Goal: Find specific page/section: Find specific page/section

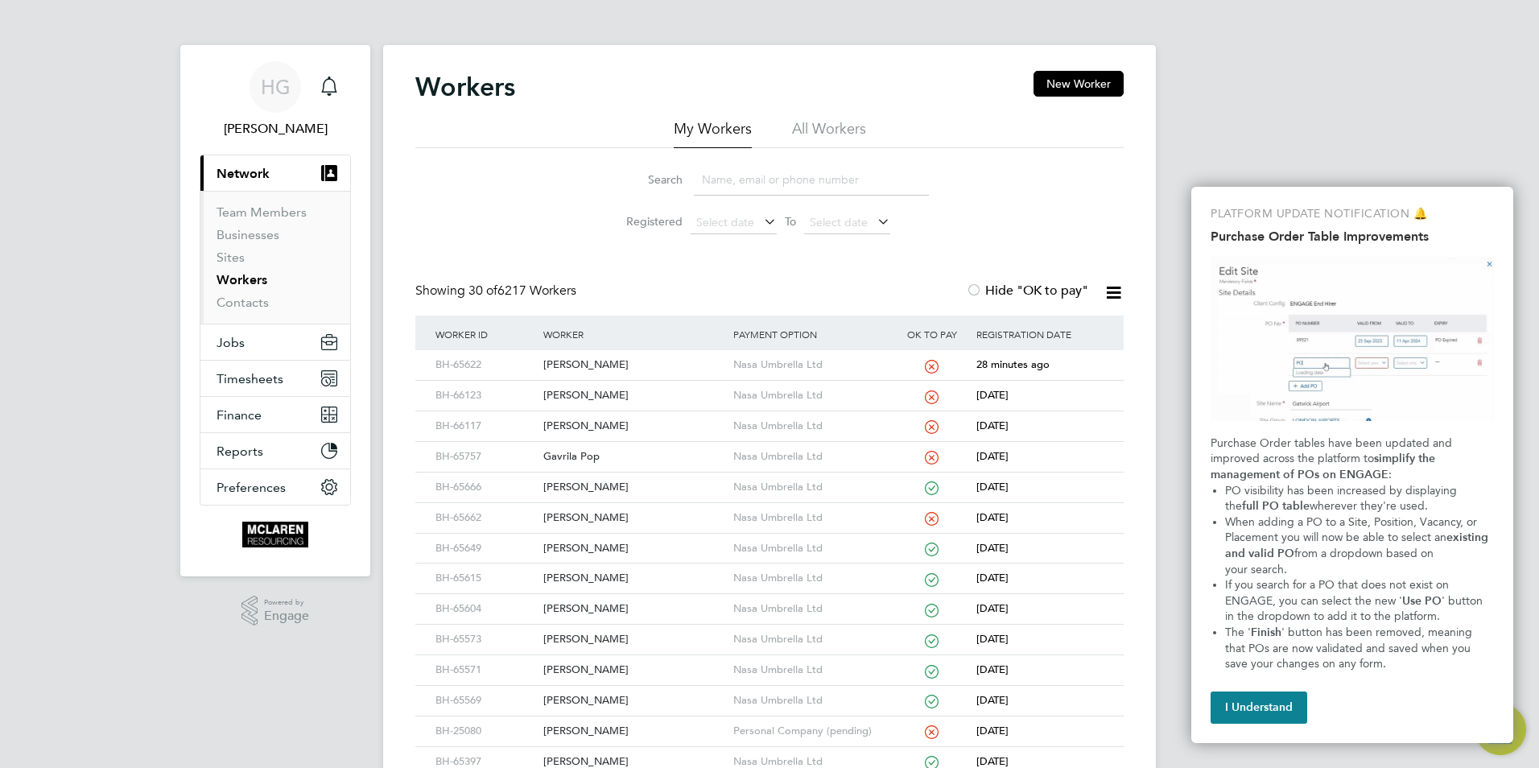
click at [726, 167] on input at bounding box center [811, 179] width 235 height 31
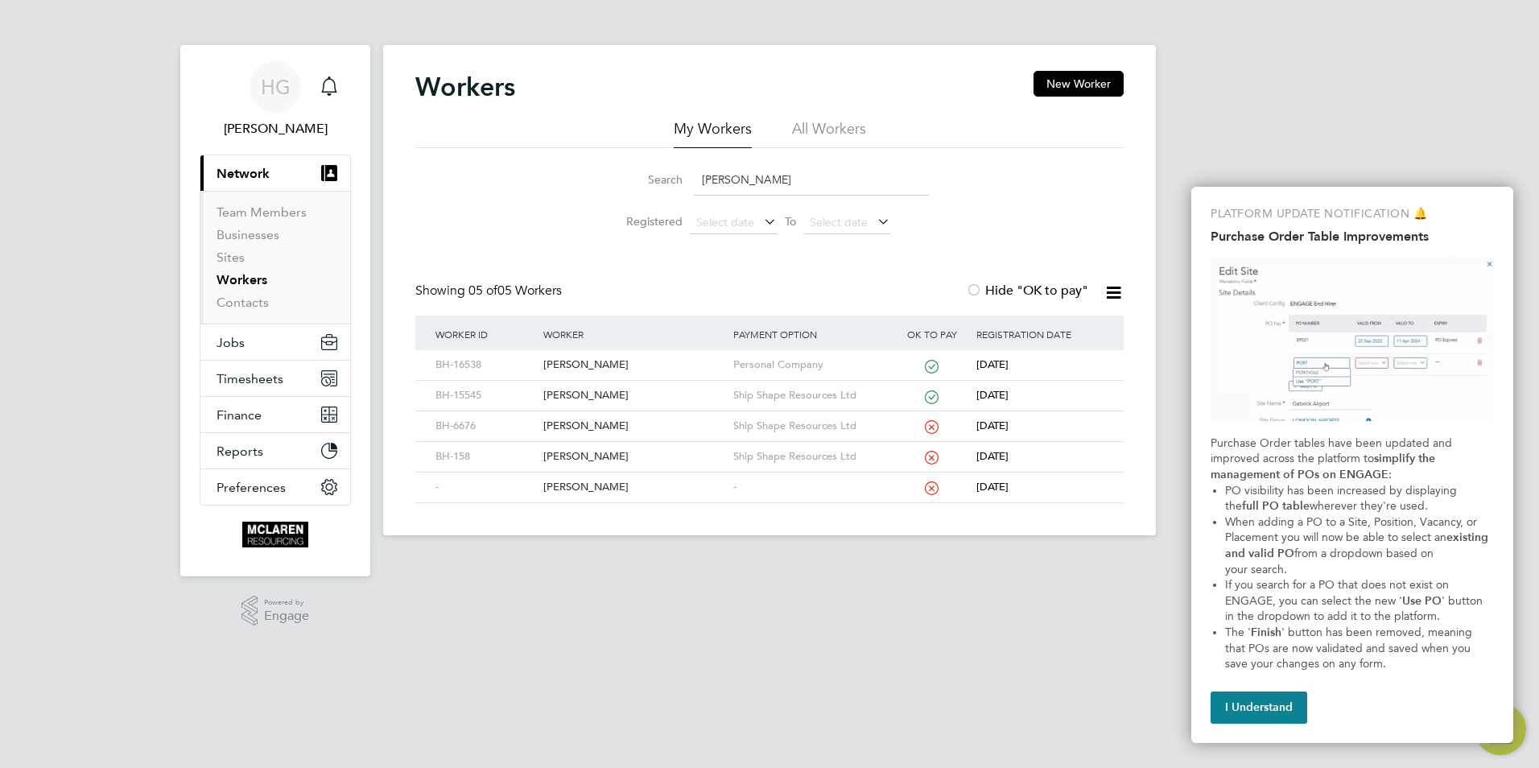
drag, startPoint x: 749, startPoint y: 178, endPoint x: 633, endPoint y: 171, distance: 116.1
click at [633, 171] on div "Search ivan k" at bounding box center [769, 179] width 319 height 31
click at [766, 171] on input "ivan k" at bounding box center [811, 179] width 235 height 31
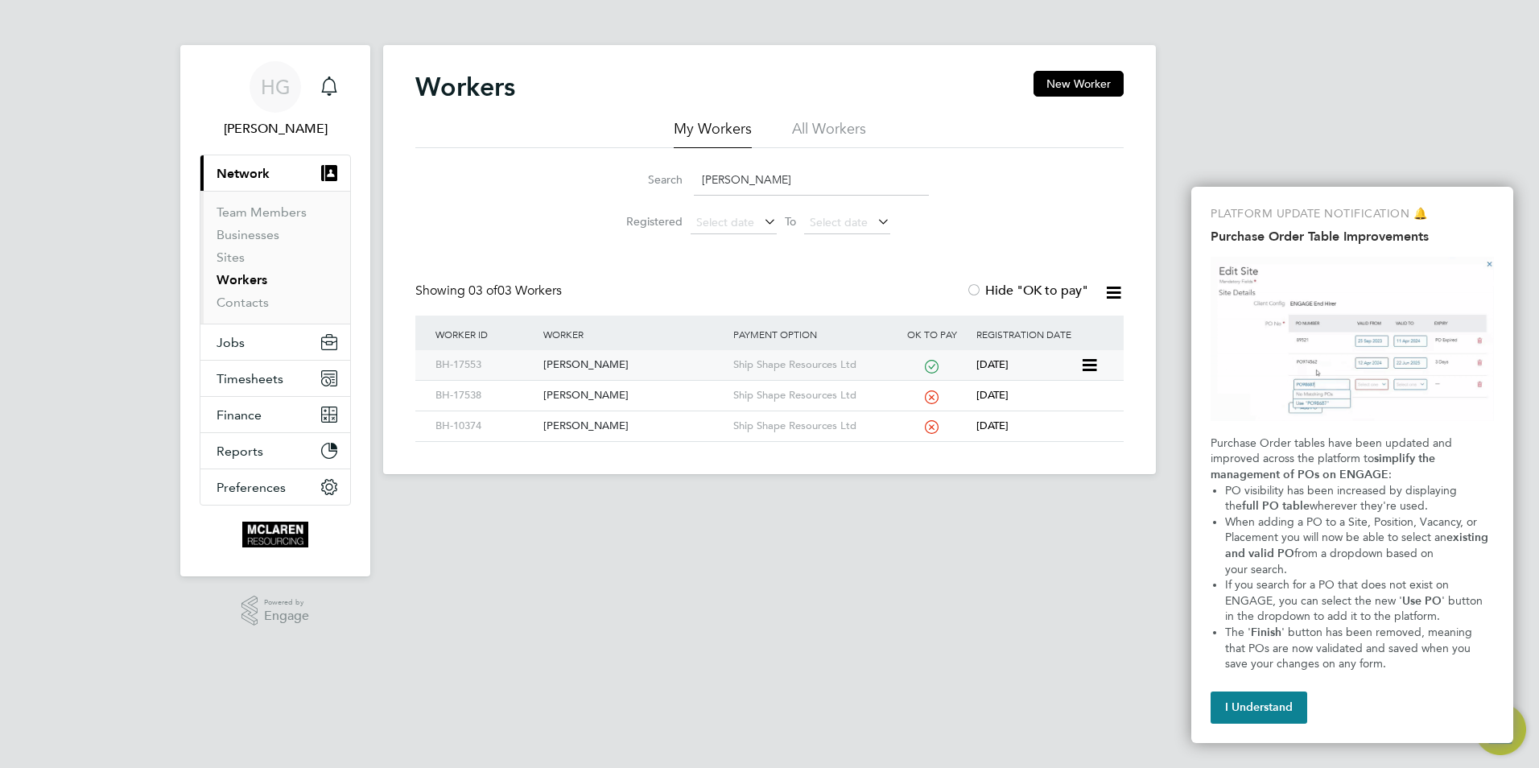
type input "ivan c"
click at [632, 368] on div "[PERSON_NAME]" at bounding box center [633, 365] width 189 height 30
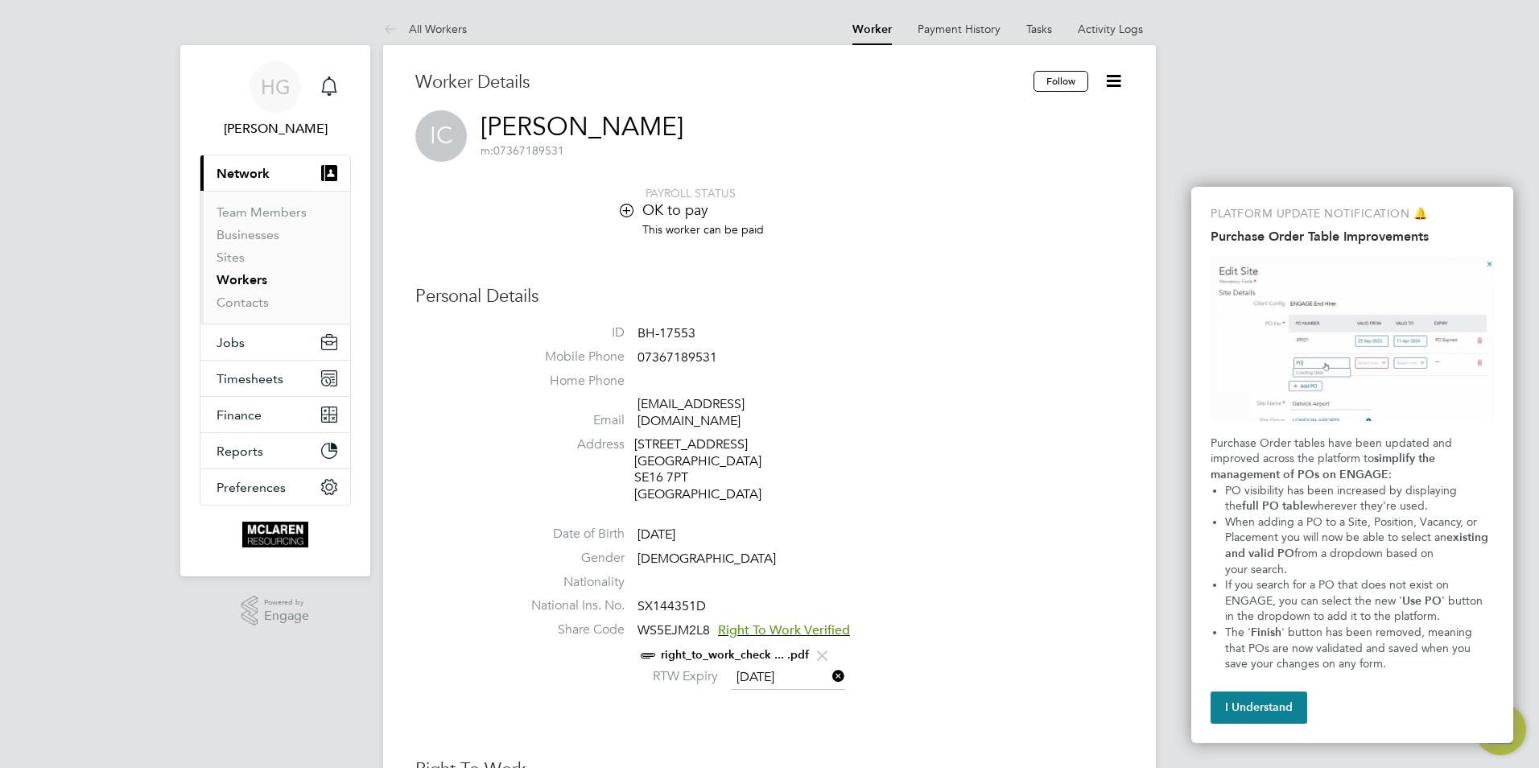
click at [810, 453] on li "Address [STREET_ADDRESS]" at bounding box center [818, 471] width 612 height 71
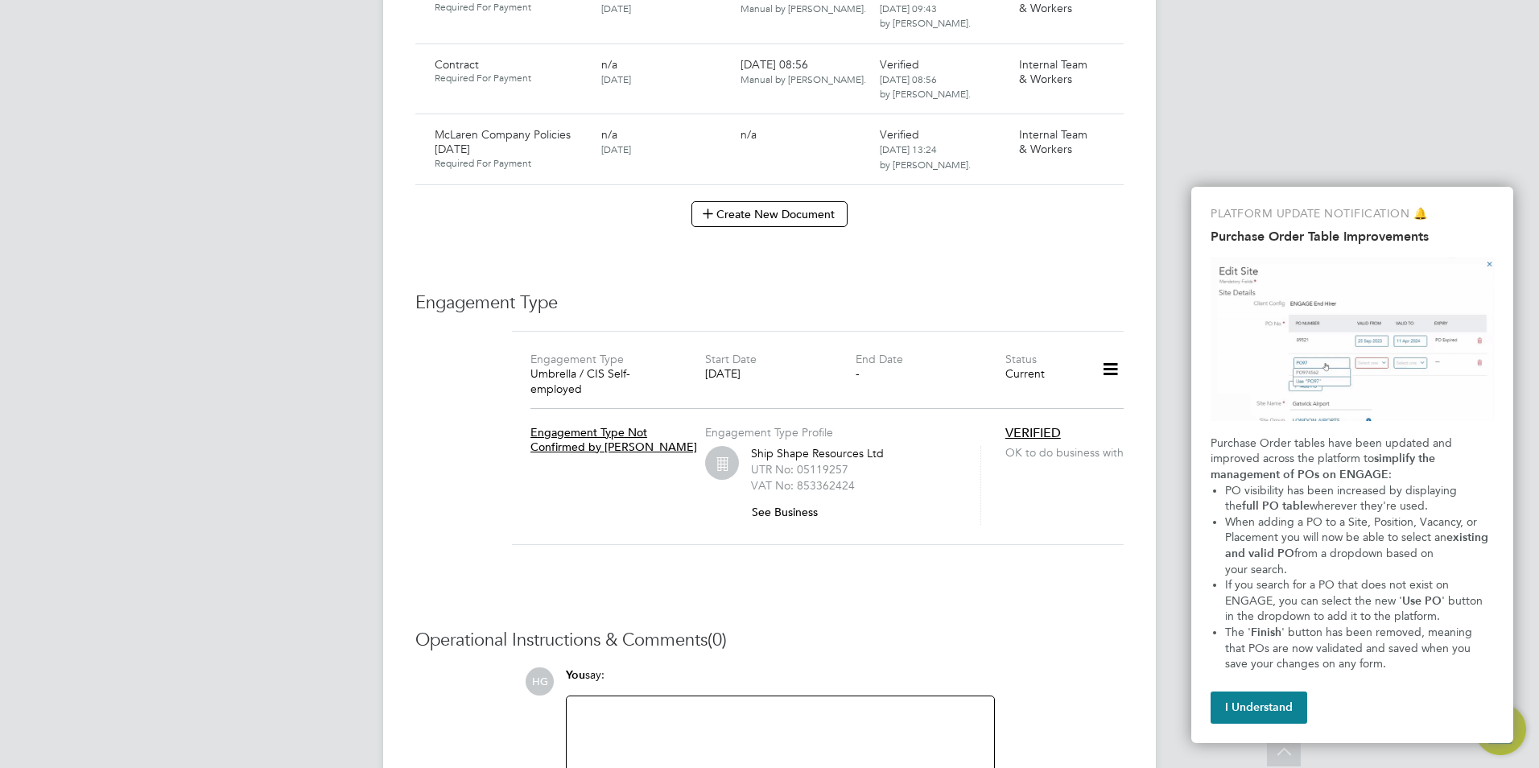
scroll to position [1046, 0]
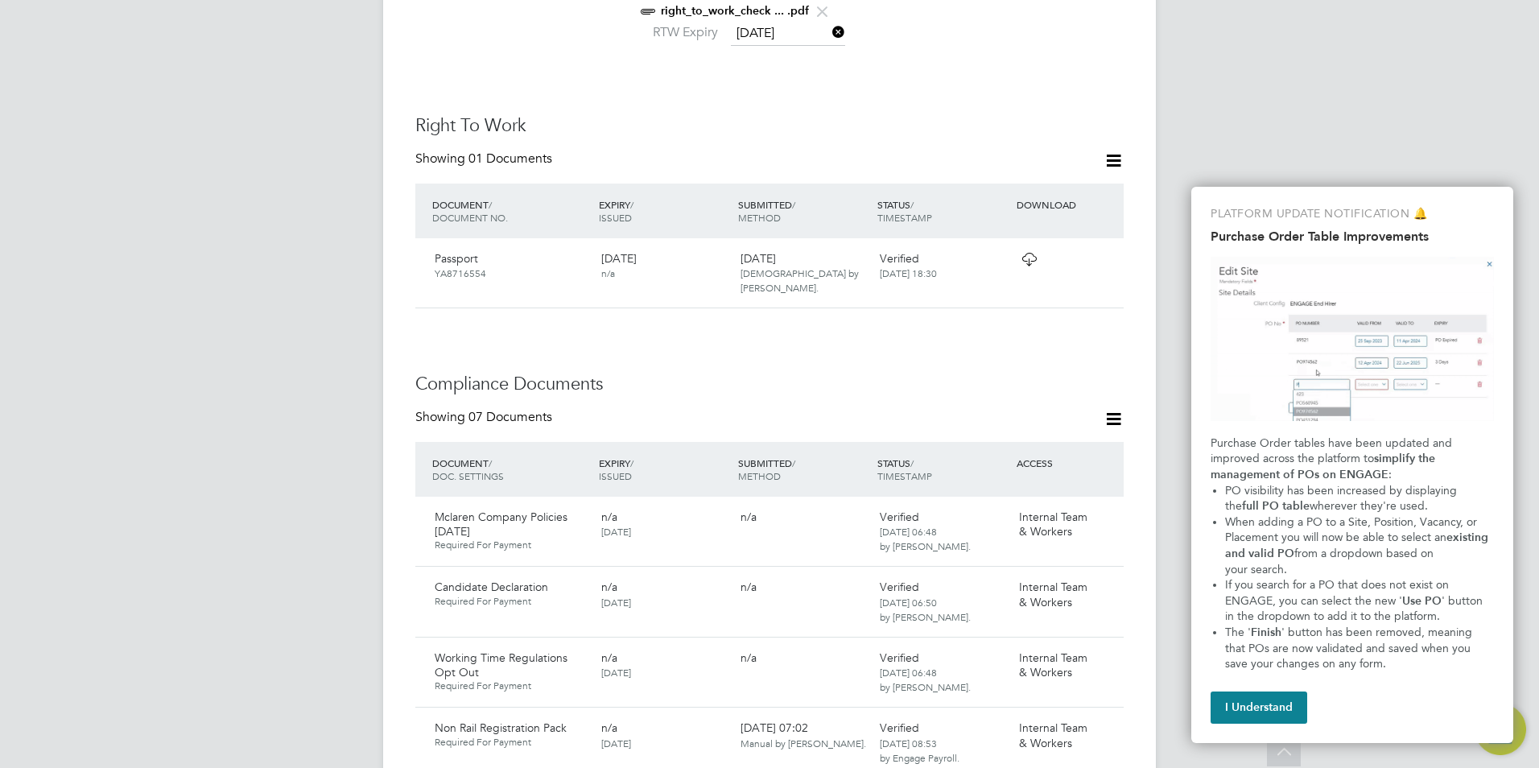
click at [848, 409] on div "Showing 07 Documents" at bounding box center [769, 425] width 708 height 33
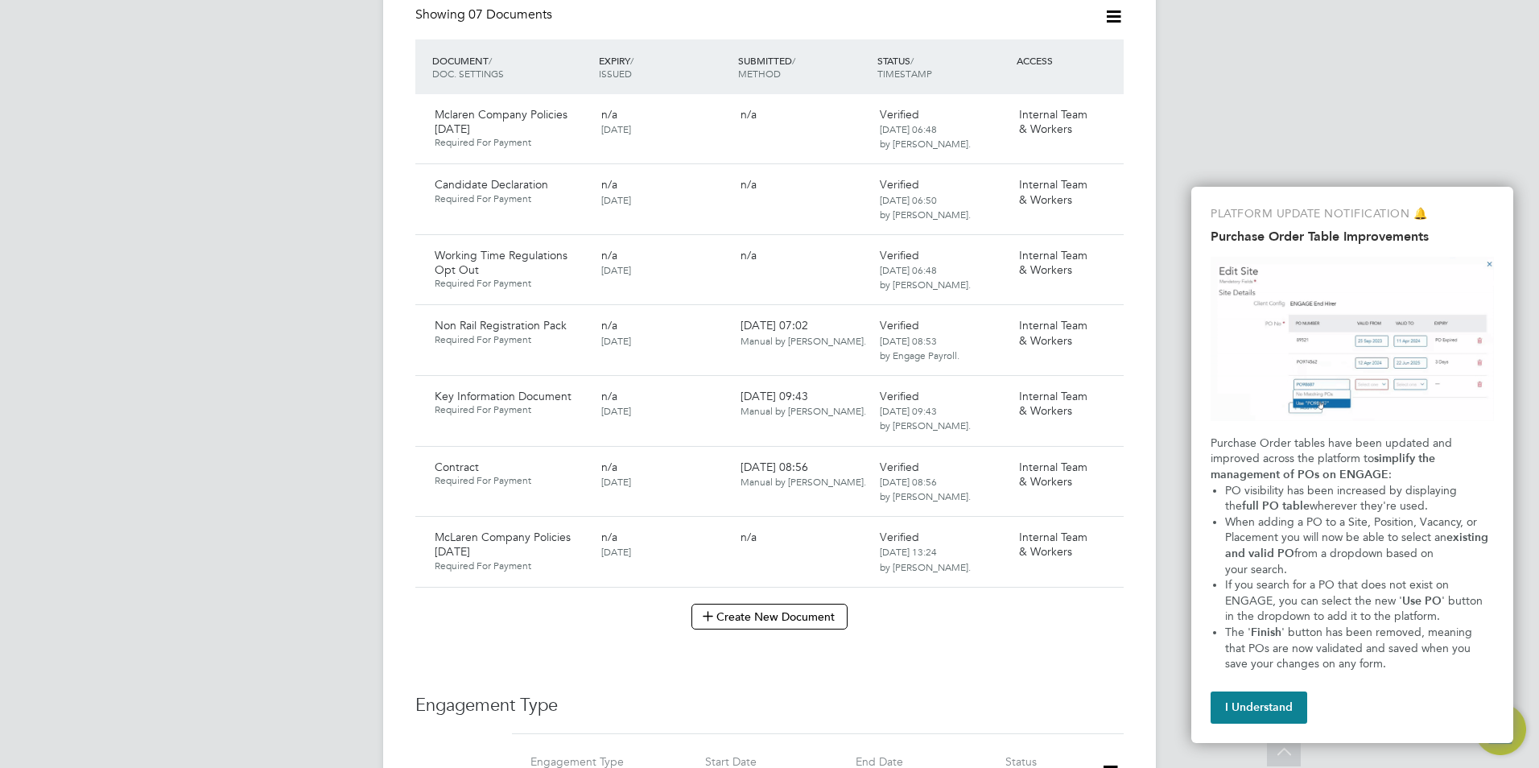
click at [556, 603] on div "Worker Details Follow IC [PERSON_NAME] m: 07367189531 PAYROLL STATUS OK to pay …" at bounding box center [769, 125] width 708 height 2203
click at [530, 567] on div "Showing 07 Documents DOCUMENT / DOC. SETTINGS EXPIRY / ISSUED SUBMITTED / METHO…" at bounding box center [769, 317] width 708 height 623
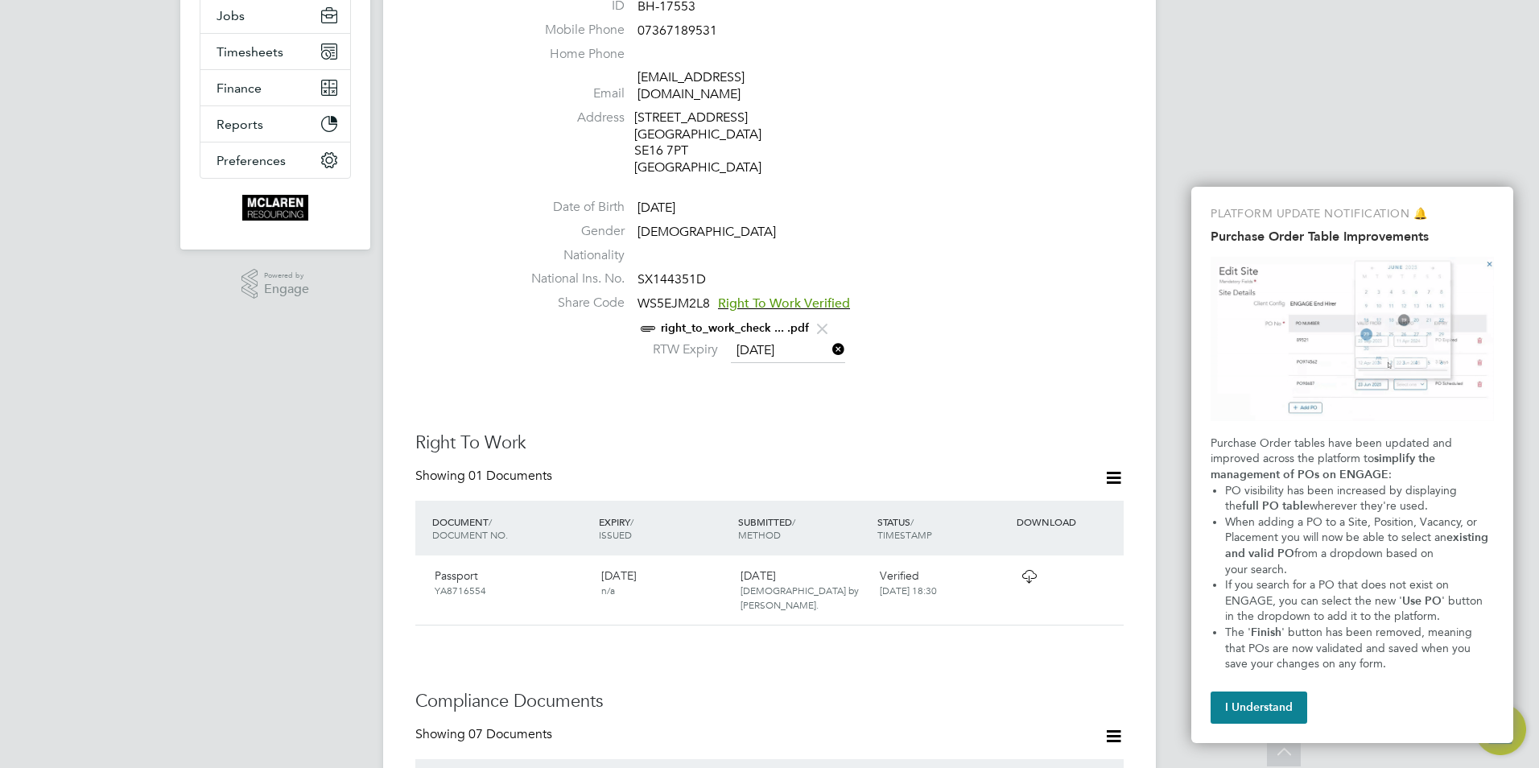
scroll to position [161, 0]
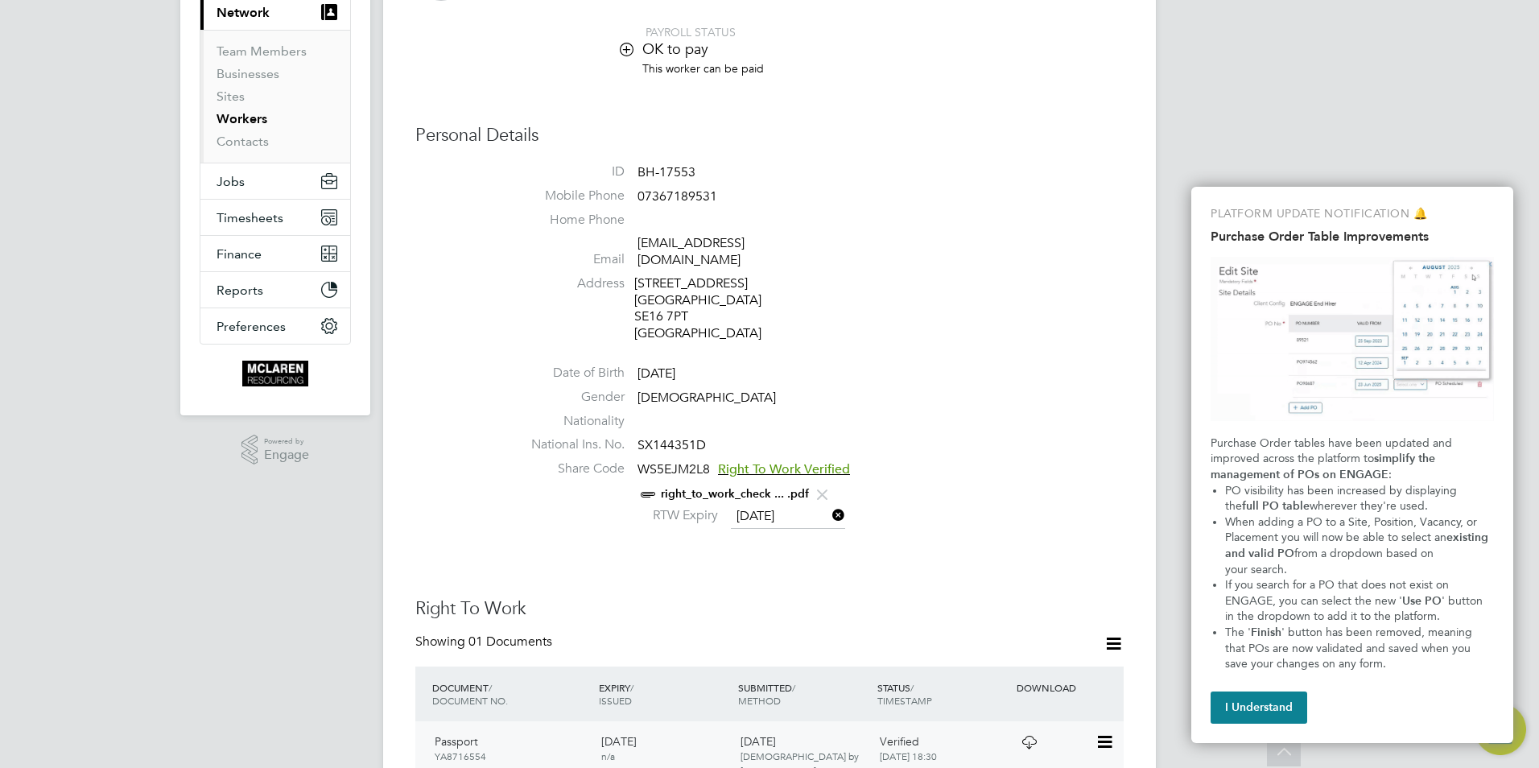
click at [1102, 733] on icon at bounding box center [1104, 742] width 16 height 19
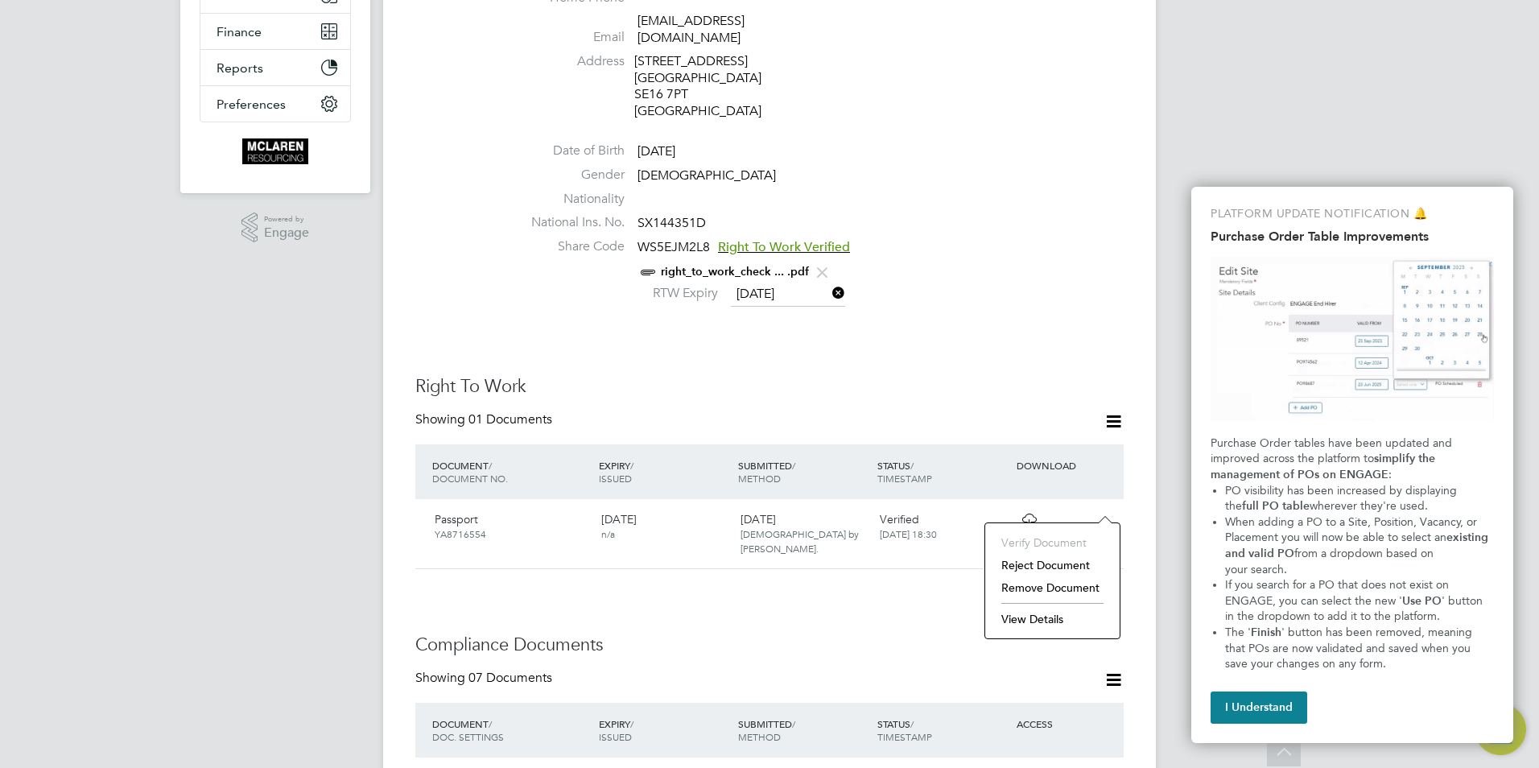
scroll to position [402, 0]
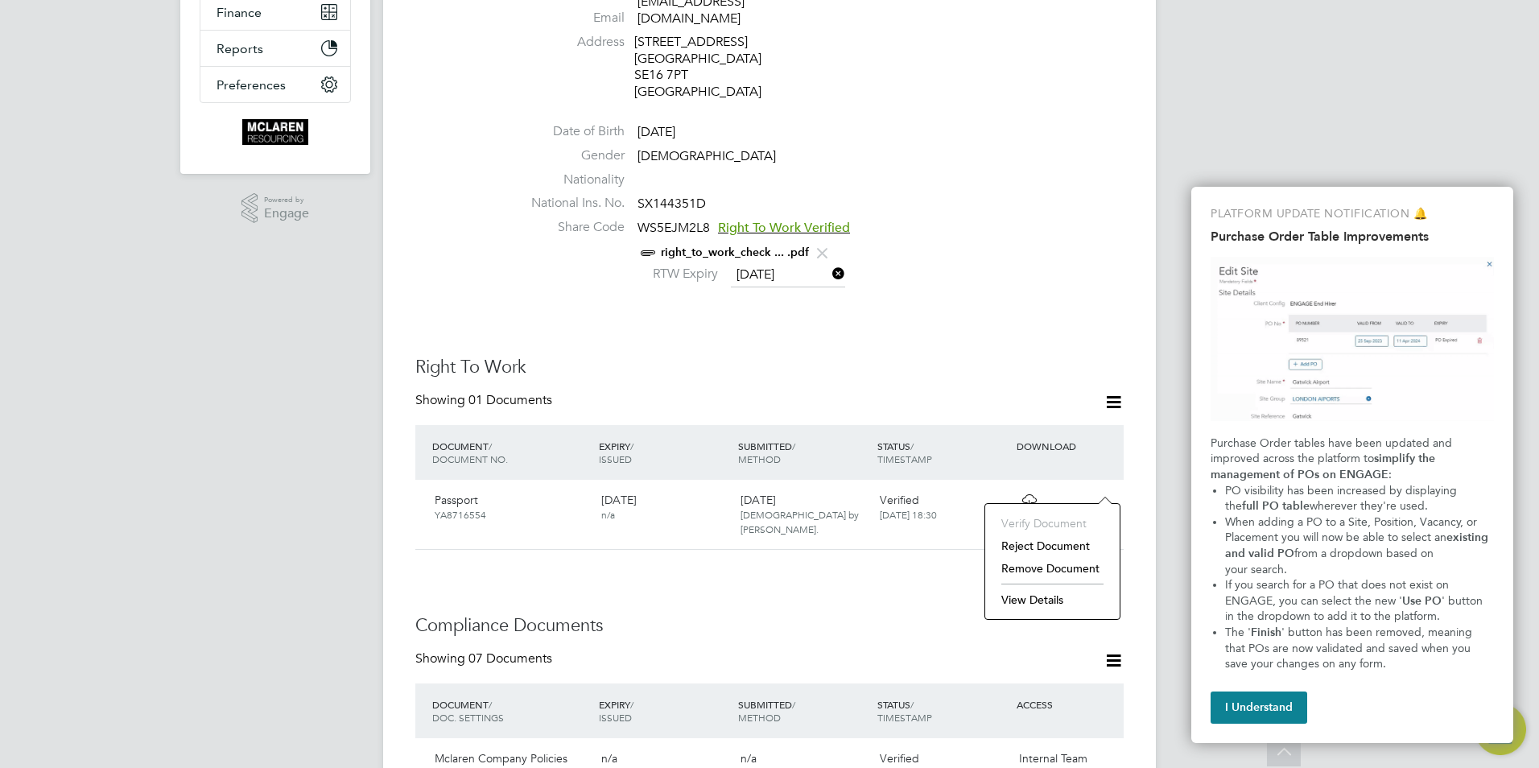
click at [1042, 591] on li "View Details" at bounding box center [1052, 599] width 118 height 23
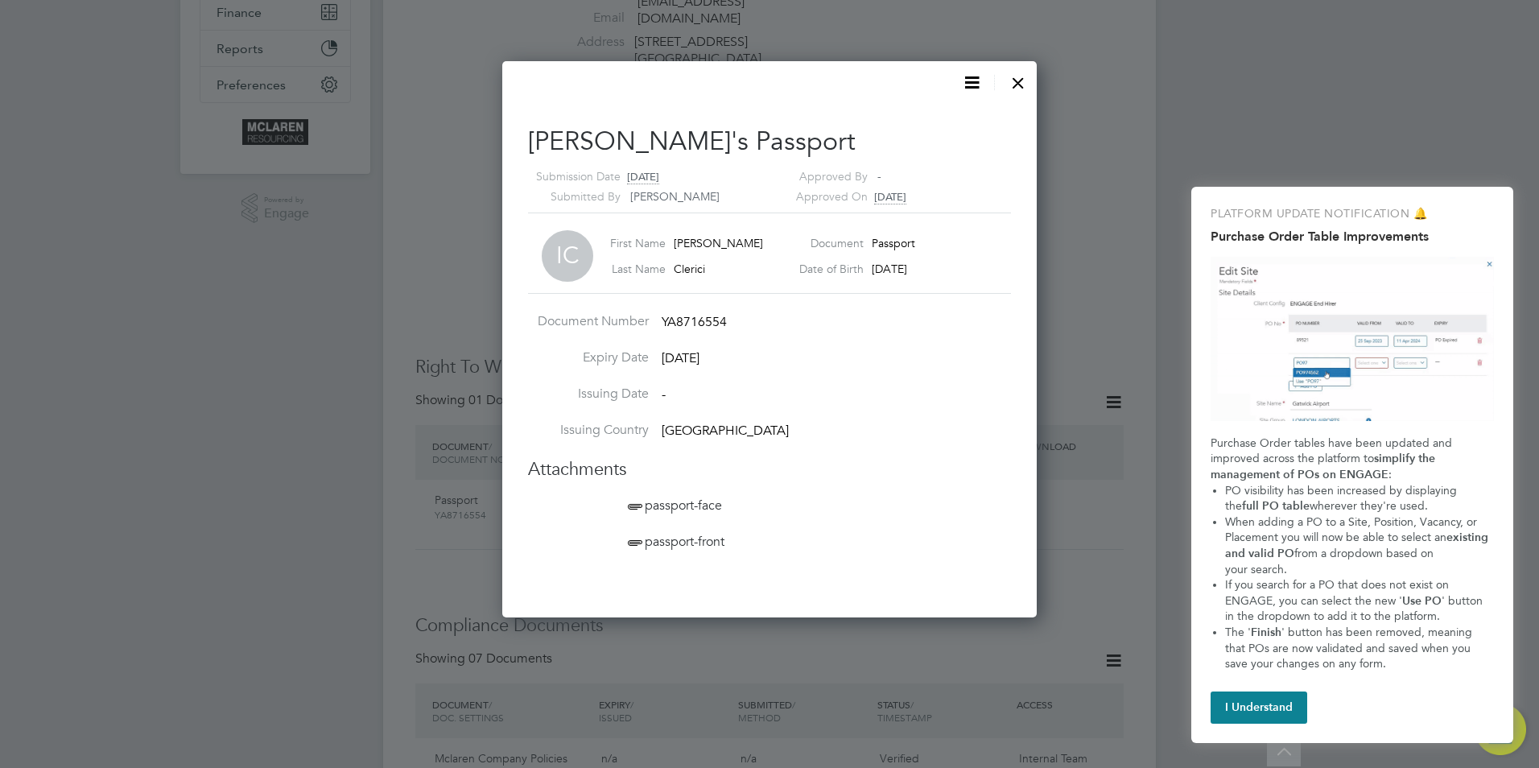
scroll to position [16, 200]
click at [680, 508] on span "passport-face" at bounding box center [673, 505] width 97 height 16
click at [687, 539] on span "passport-front" at bounding box center [675, 542] width 100 height 16
